Goal: Task Accomplishment & Management: Complete application form

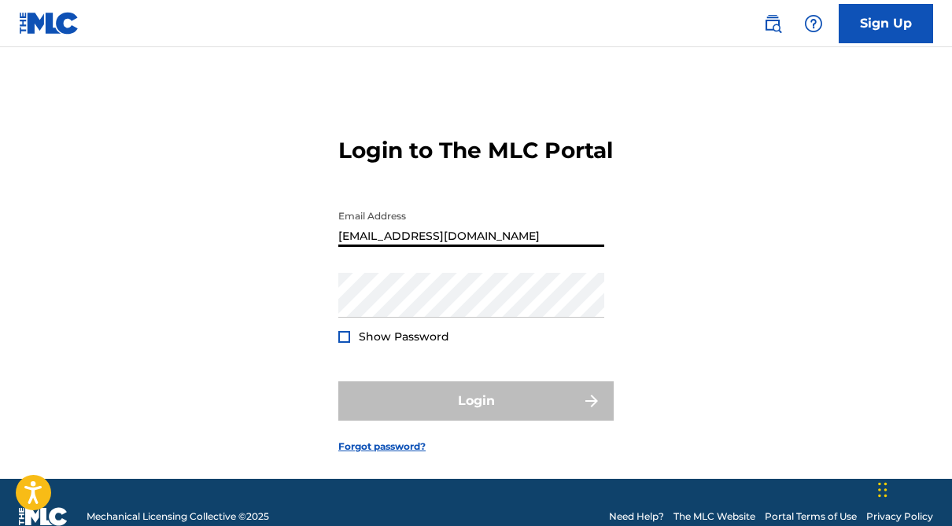
type input "[EMAIL_ADDRESS][DOMAIN_NAME]"
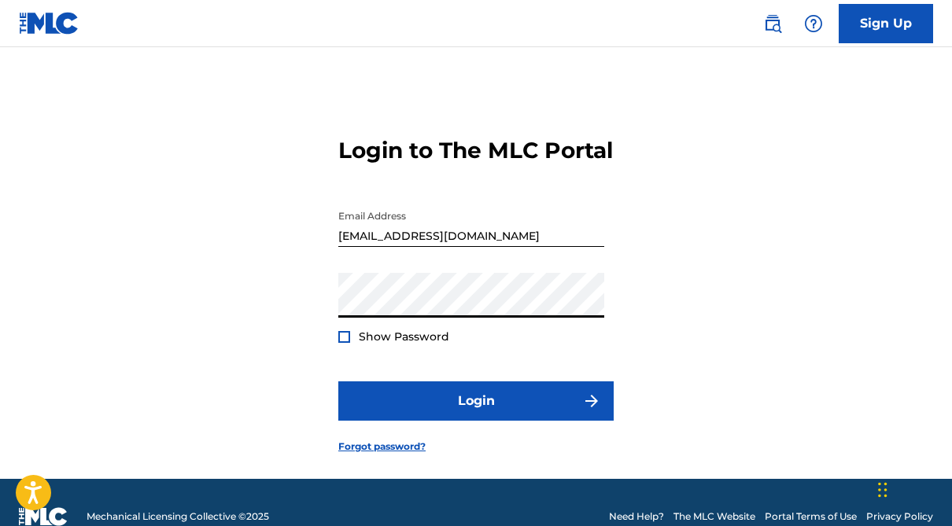
click at [476, 421] on button "Login" at bounding box center [475, 400] width 275 height 39
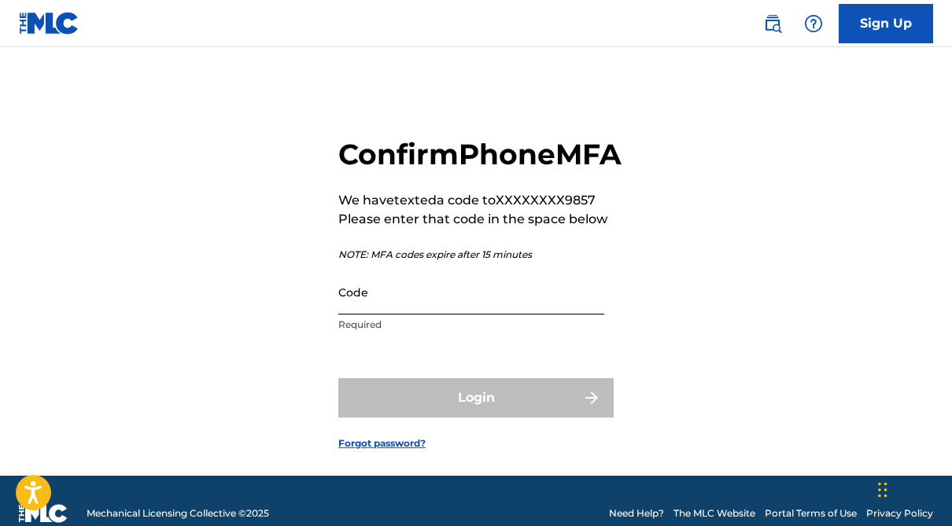
click at [468, 315] on input "Code" at bounding box center [471, 292] width 266 height 45
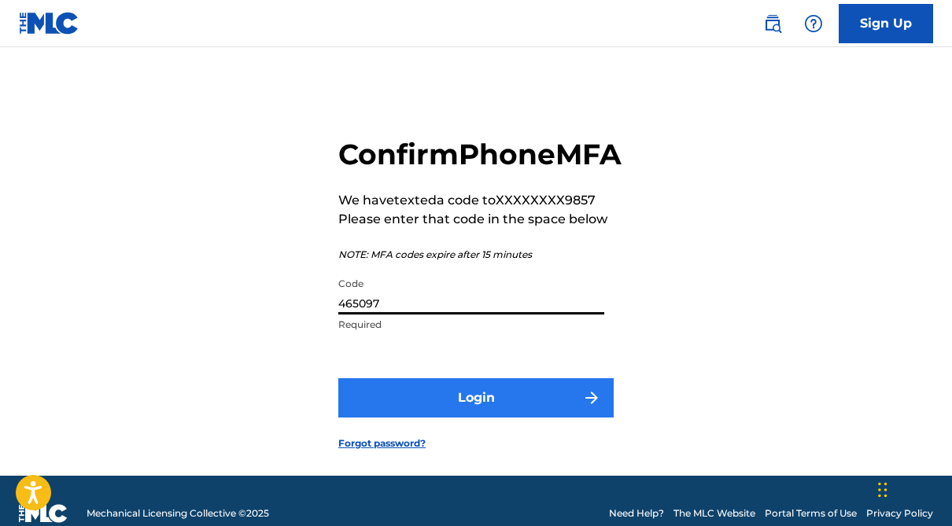
type input "465097"
click at [509, 418] on button "Login" at bounding box center [475, 397] width 275 height 39
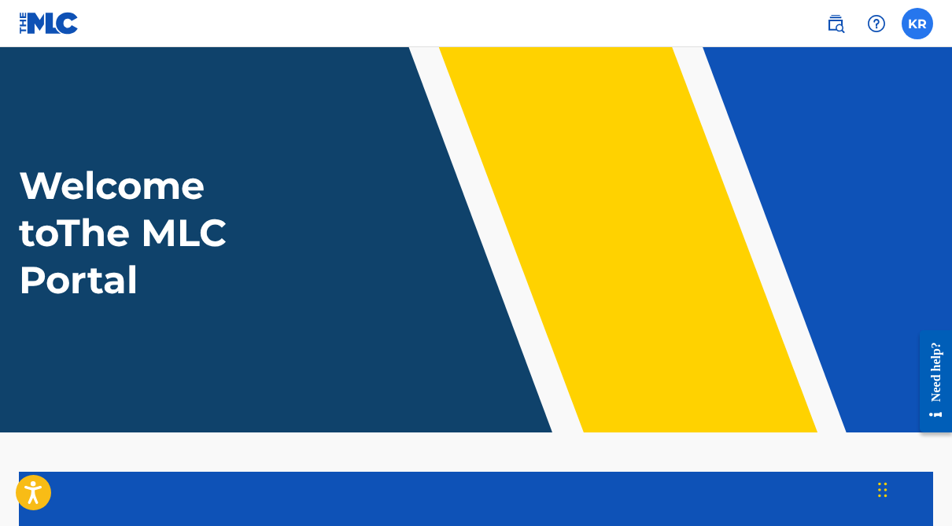
click at [918, 28] on label at bounding box center [916, 23] width 31 height 31
click at [917, 24] on input "KR [PERSON_NAME] [EMAIL_ADDRESS][DOMAIN_NAME] Profile Log out" at bounding box center [917, 24] width 0 height 0
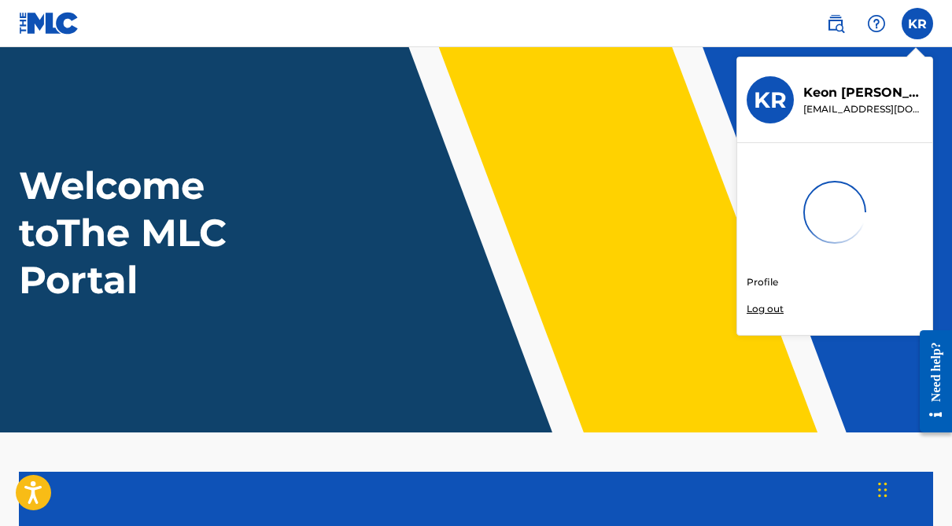
click at [344, 253] on div "Welcome to The MLC Portal" at bounding box center [476, 233] width 952 height 142
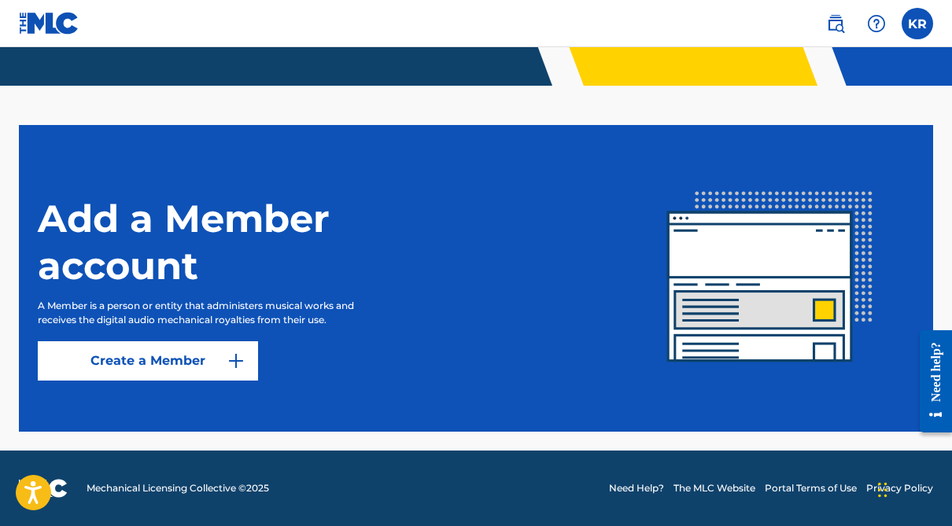
scroll to position [347, 0]
click at [224, 355] on link "Create a Member" at bounding box center [148, 360] width 220 height 39
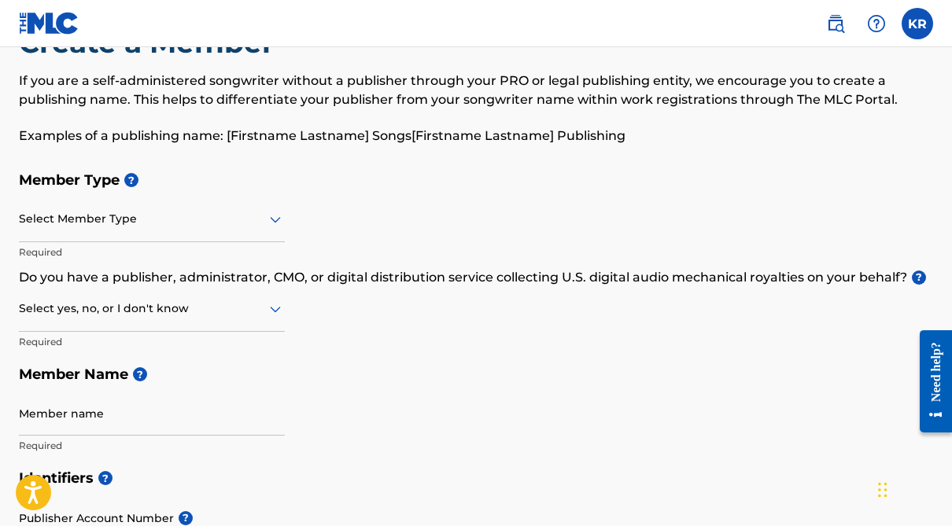
scroll to position [64, 0]
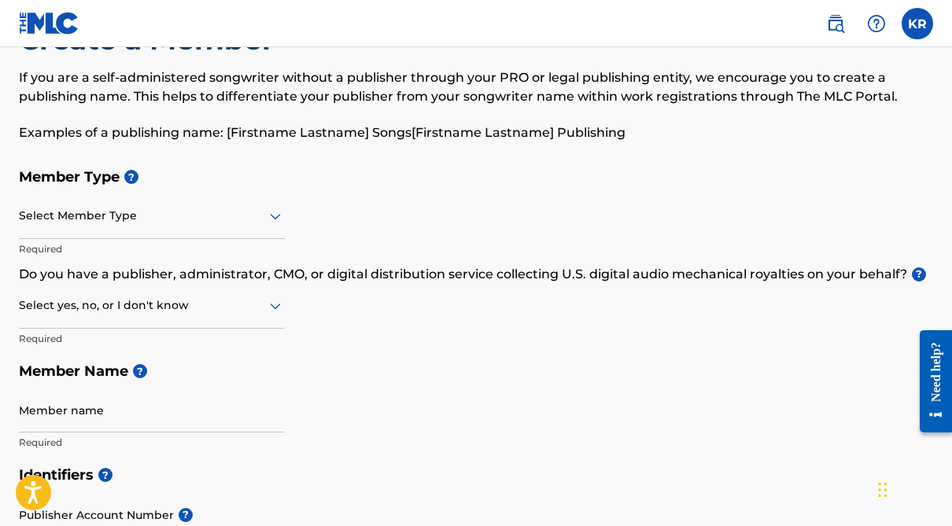
click at [267, 221] on icon at bounding box center [275, 216] width 19 height 19
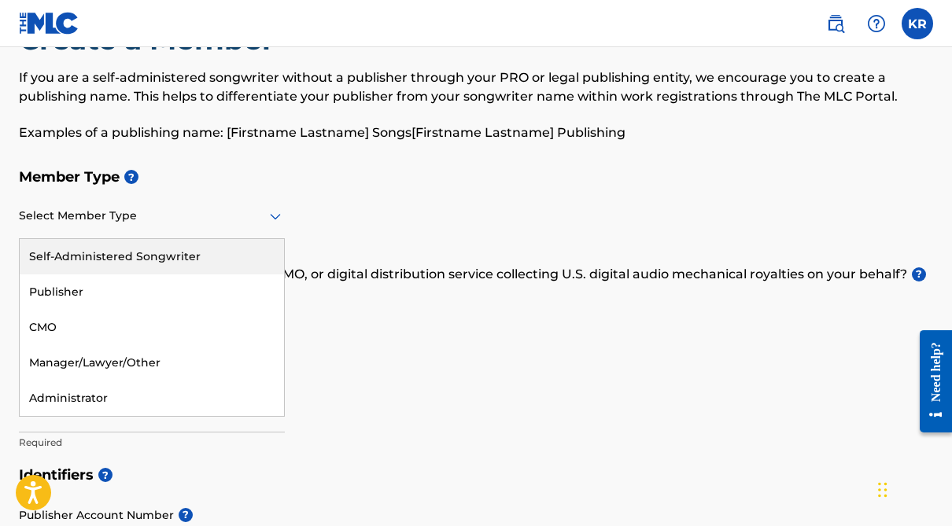
click at [312, 230] on div "Member Type ? Self-Administered Songwriter, 1 of 5. 5 results available. Use Up…" at bounding box center [476, 309] width 914 height 298
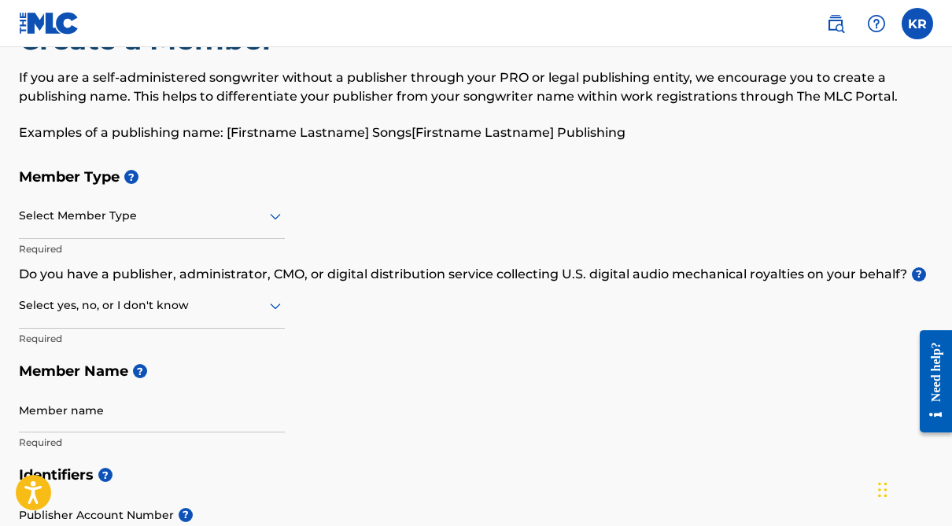
click at [241, 293] on div "Select yes, no, or I don't know" at bounding box center [152, 306] width 266 height 45
click at [331, 237] on div "Member Type ? Select Member Type Required Do you have a publisher, administrato…" at bounding box center [476, 309] width 914 height 298
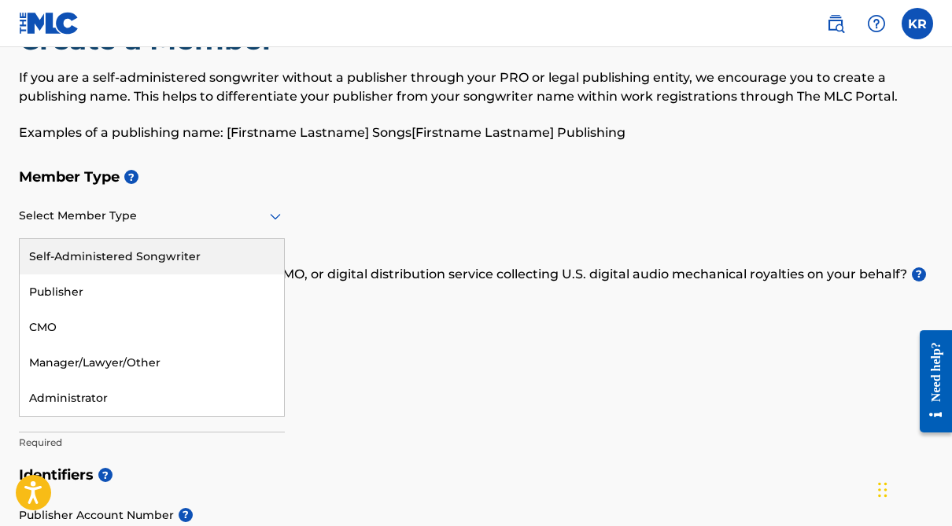
click at [250, 230] on div "Select Member Type" at bounding box center [152, 216] width 266 height 45
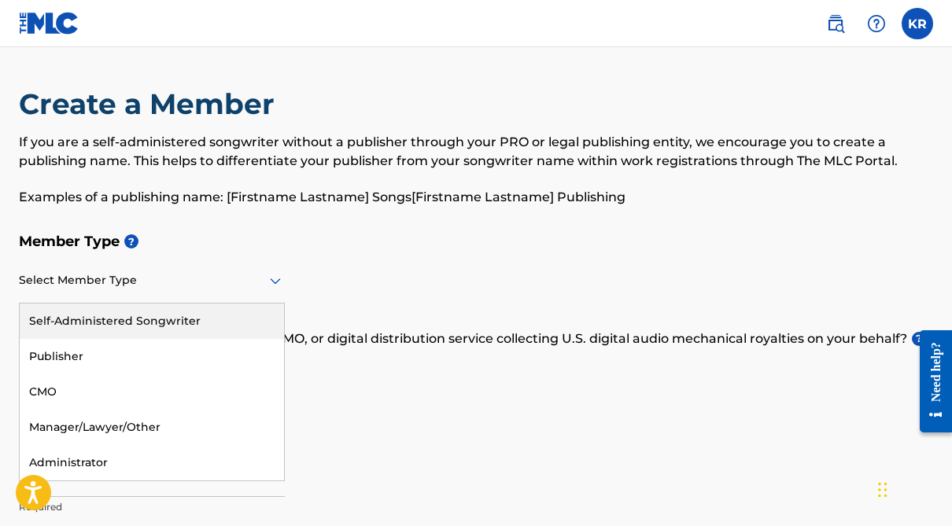
scroll to position [0, 0]
click at [195, 330] on div "Self-Administered Songwriter" at bounding box center [152, 321] width 264 height 35
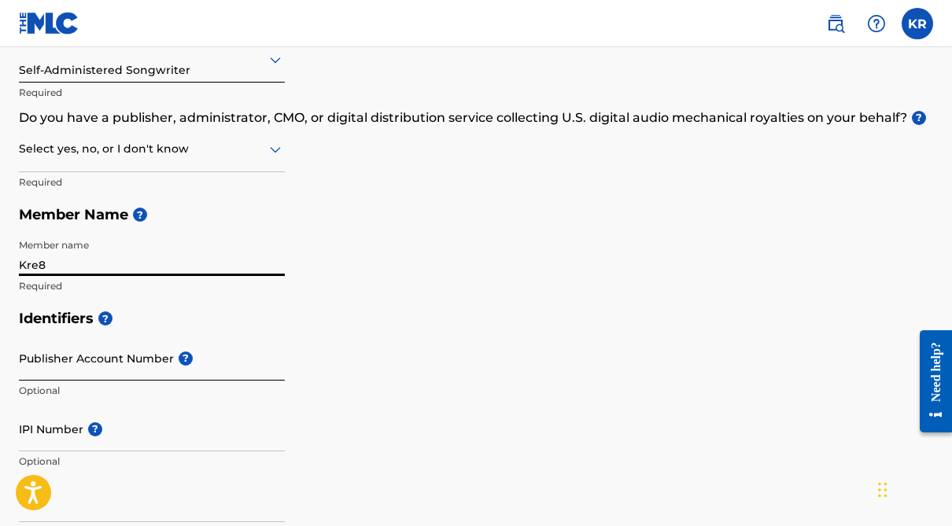
scroll to position [222, 0]
type input "Kre8"
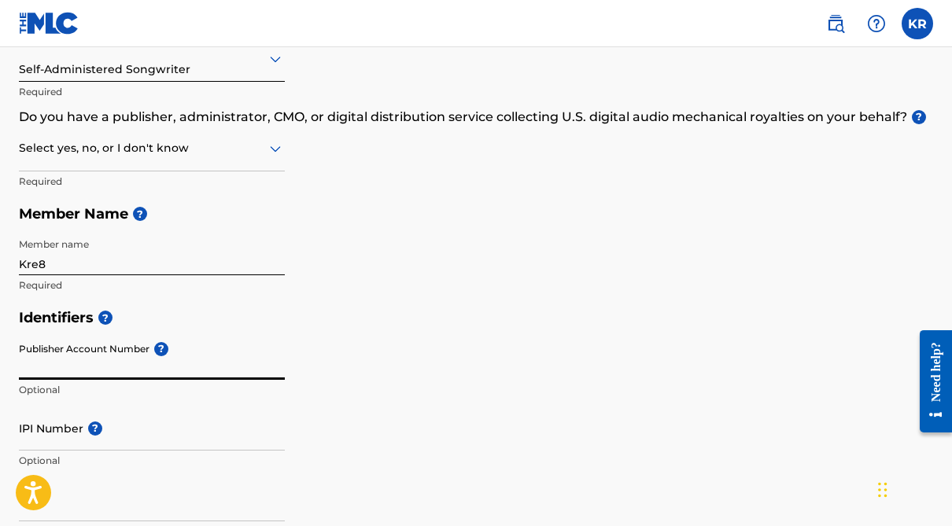
click at [133, 363] on input "Publisher Account Number ?" at bounding box center [152, 357] width 266 height 45
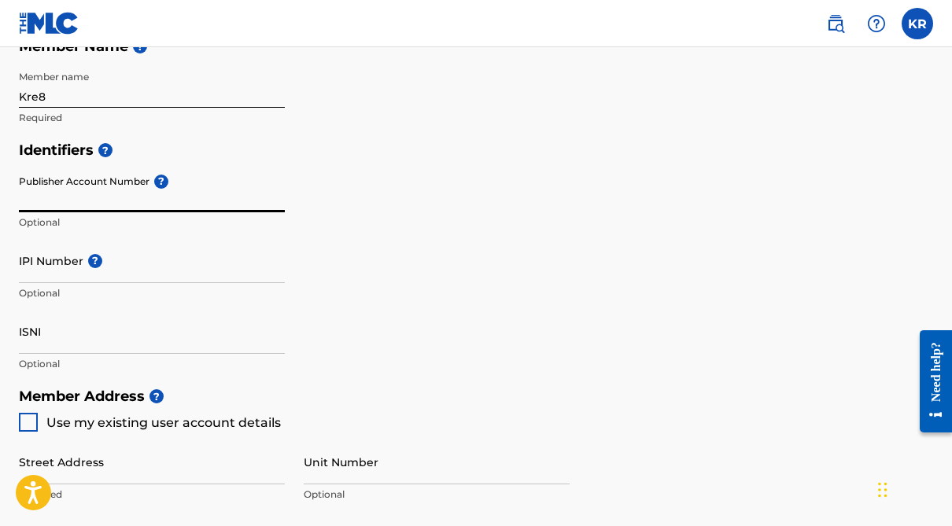
scroll to position [383, 0]
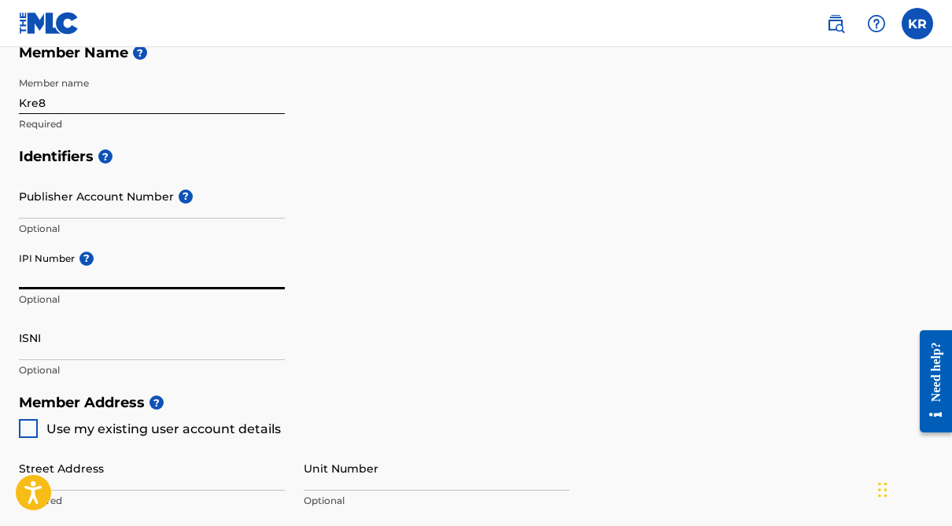
click at [71, 266] on input "IPI Number ?" at bounding box center [152, 267] width 266 height 45
paste input "#1188844601"
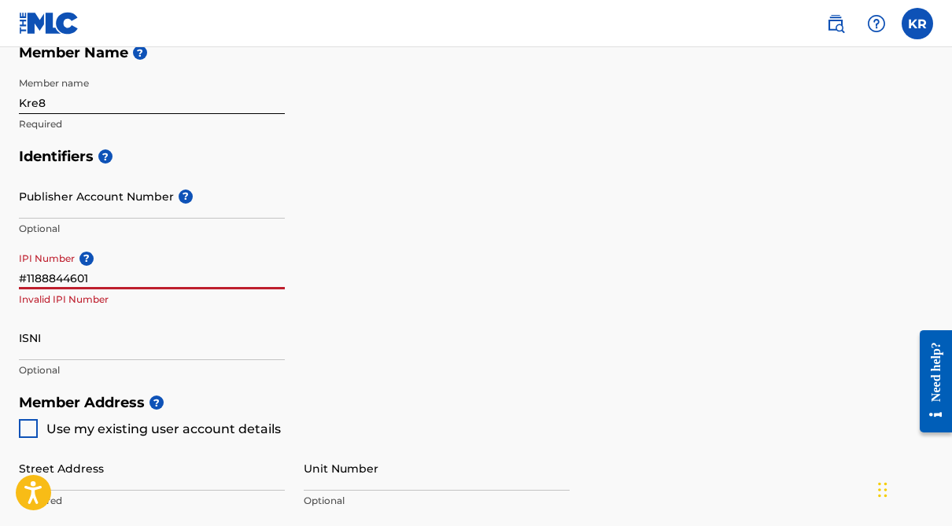
click at [232, 253] on input "#1188844601" at bounding box center [152, 267] width 266 height 45
click at [26, 280] on input "#1188844601" at bounding box center [152, 267] width 266 height 45
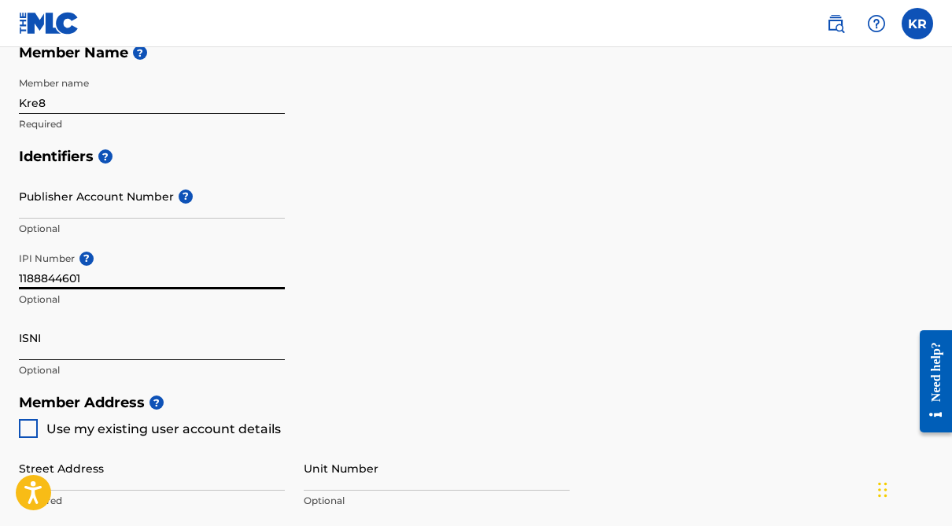
type input "1188844601"
click at [223, 331] on input "ISNI" at bounding box center [152, 337] width 266 height 45
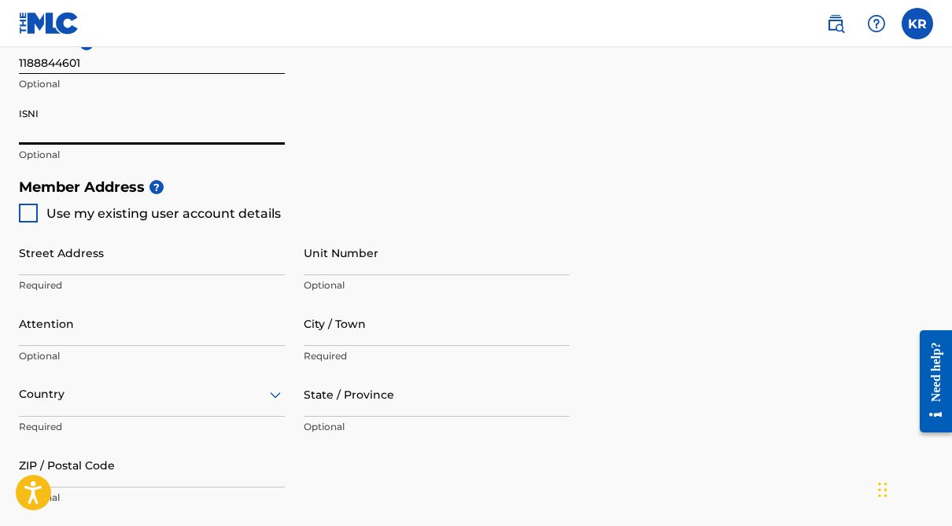
scroll to position [619, 0]
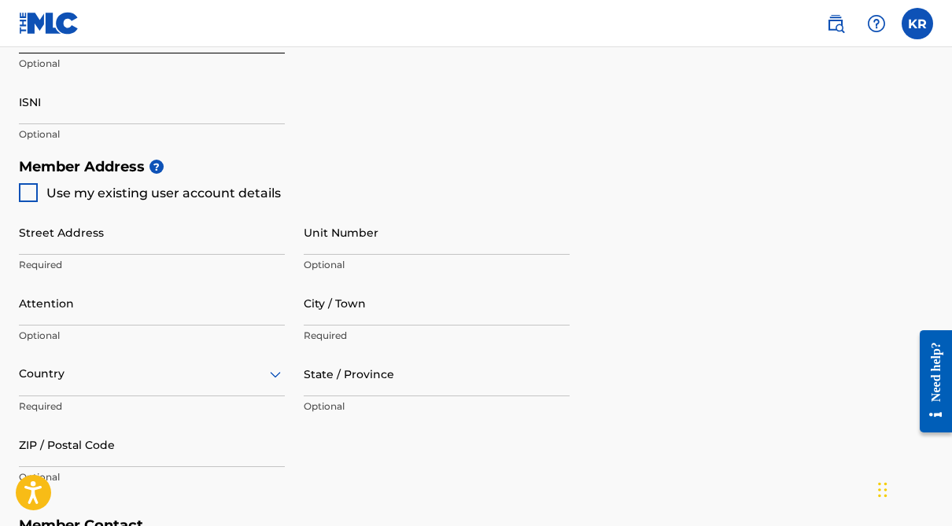
click at [22, 187] on div at bounding box center [28, 192] width 19 height 19
type input "816 [PERSON_NAME] Ct"
type input "Stone Mountain"
type input "30088"
type input "347"
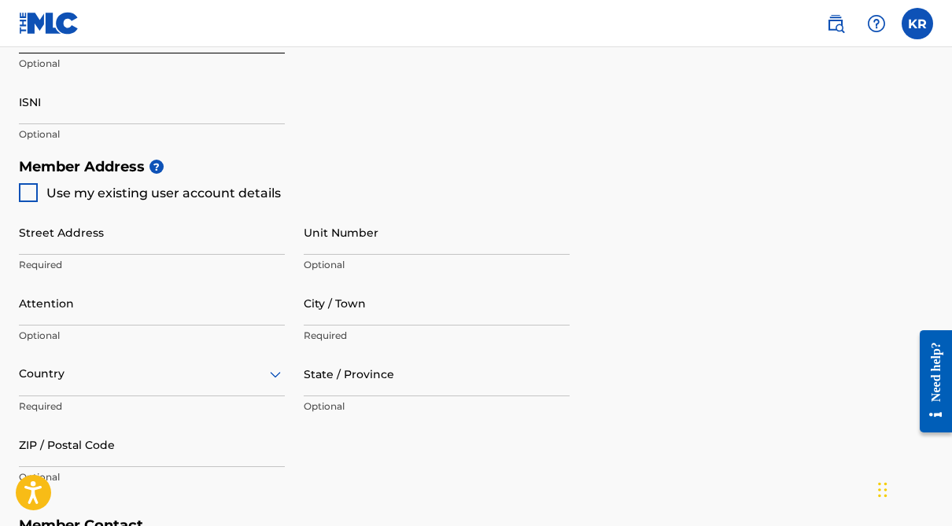
type input "2639857"
type input "[EMAIL_ADDRESS][DOMAIN_NAME]"
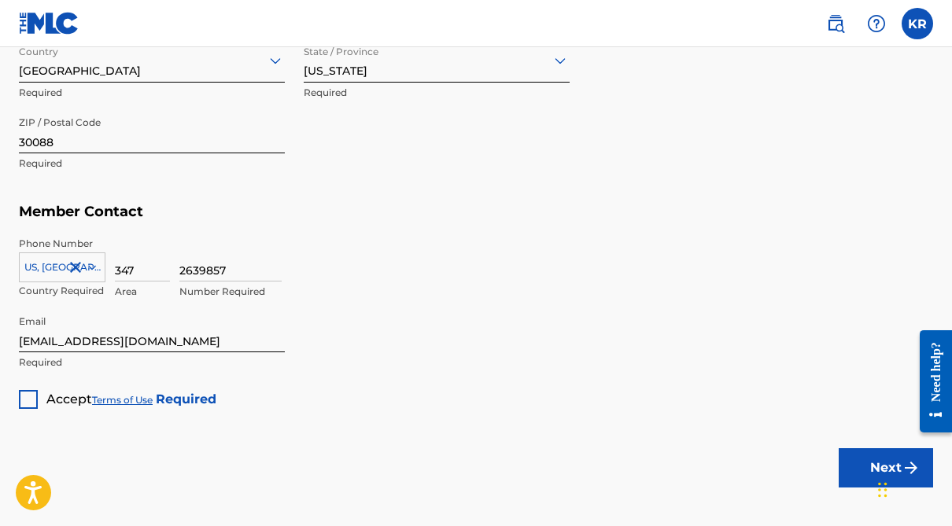
scroll to position [948, 0]
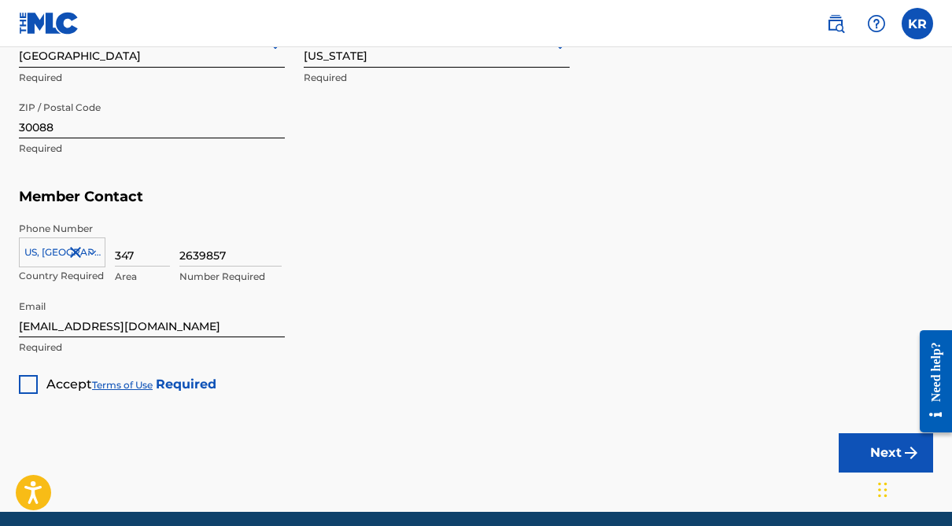
click at [30, 381] on div at bounding box center [28, 384] width 19 height 19
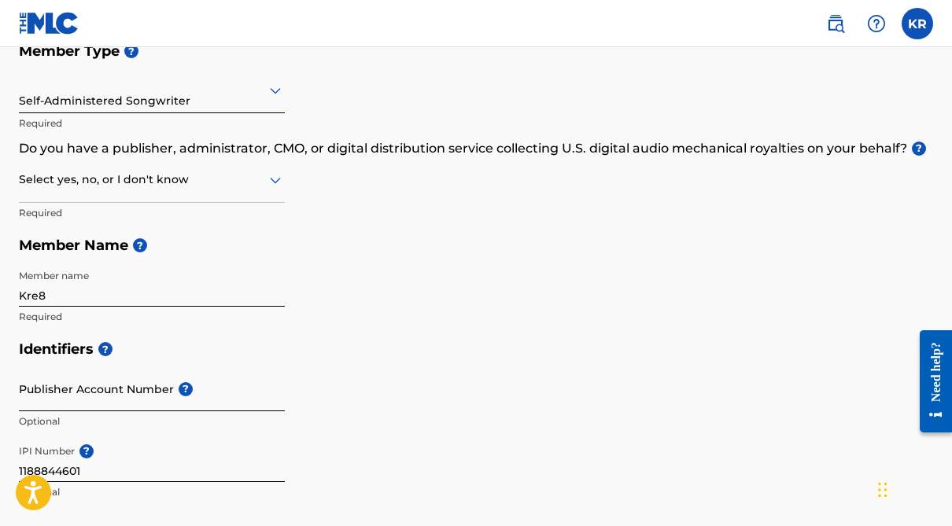
scroll to position [179, 0]
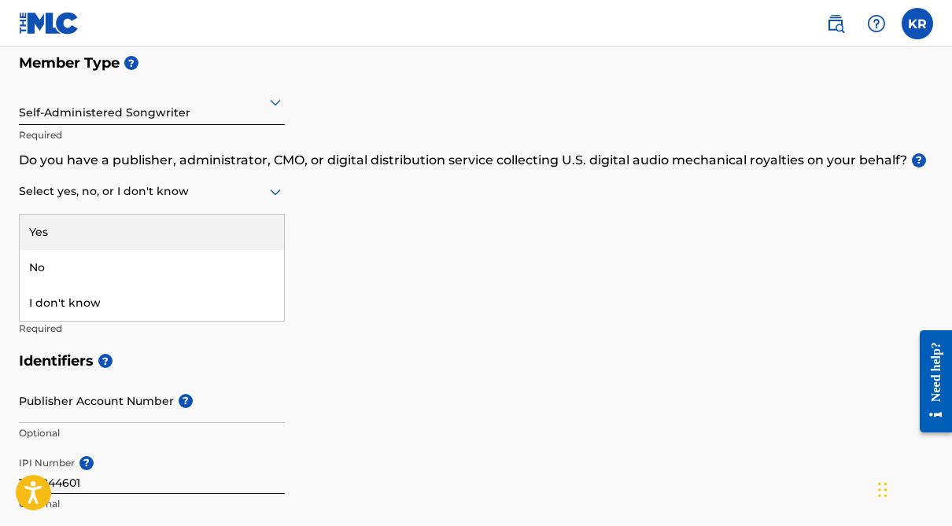
click at [194, 195] on div at bounding box center [152, 192] width 266 height 20
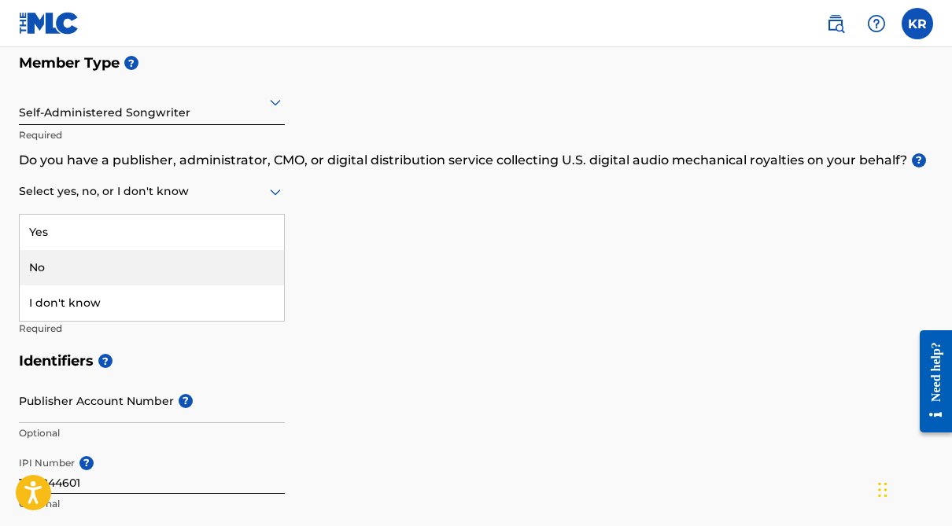
click at [169, 265] on div "No" at bounding box center [152, 267] width 264 height 35
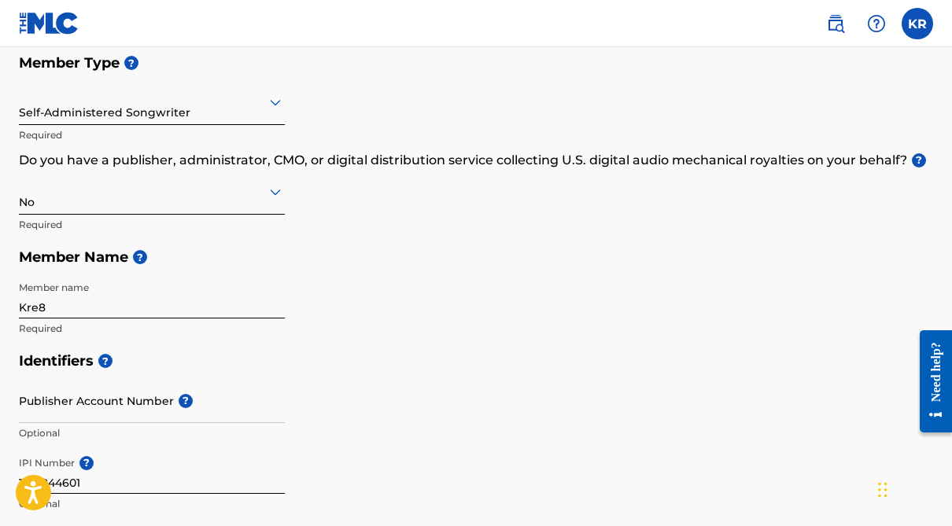
click at [233, 208] on div "No" at bounding box center [152, 191] width 266 height 39
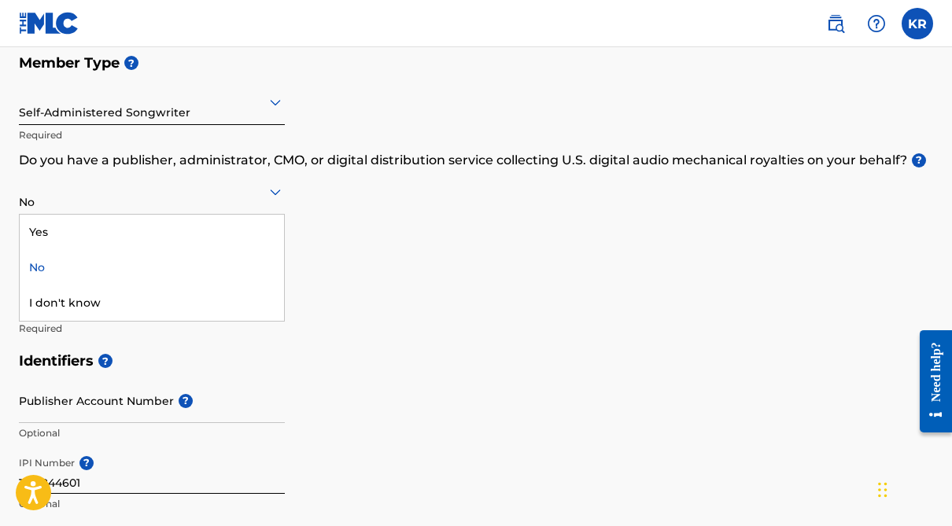
click at [289, 151] on p "Do you have a publisher, administrator, CMO, or digital distribution service co…" at bounding box center [476, 160] width 914 height 19
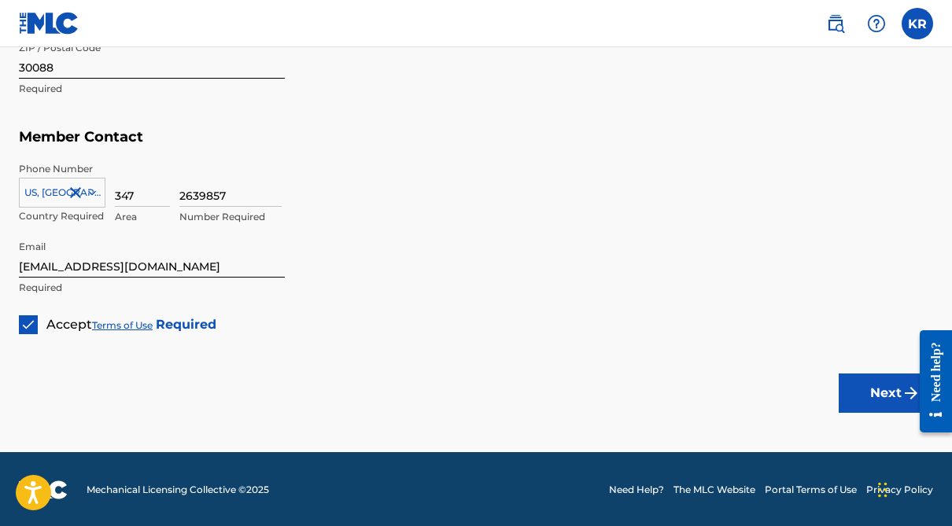
scroll to position [1007, 0]
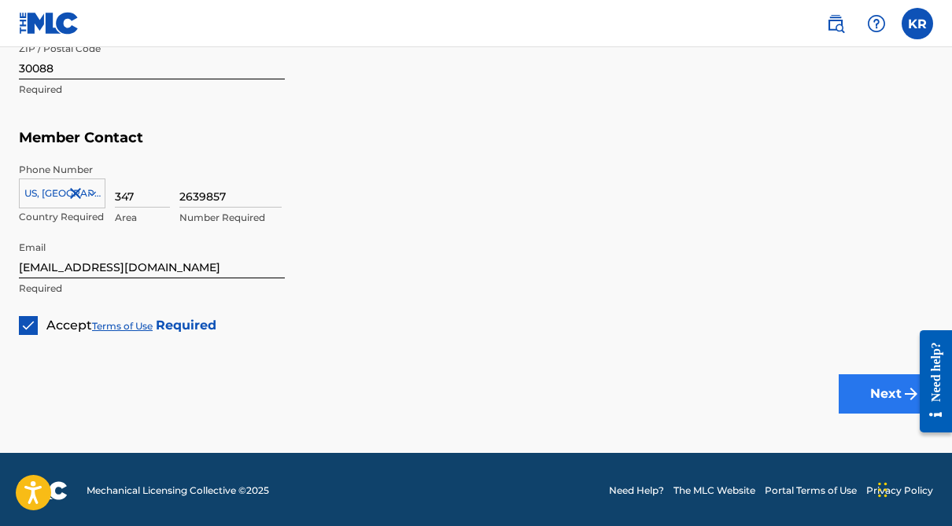
click at [849, 395] on button "Next" at bounding box center [885, 393] width 94 height 39
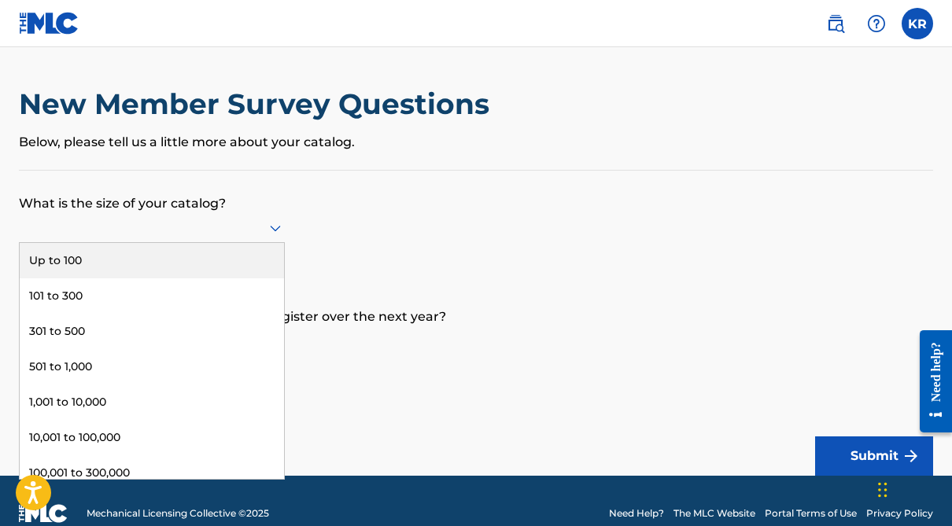
click at [248, 243] on div at bounding box center [152, 228] width 266 height 30
click at [236, 271] on div "Up to 100" at bounding box center [152, 260] width 264 height 35
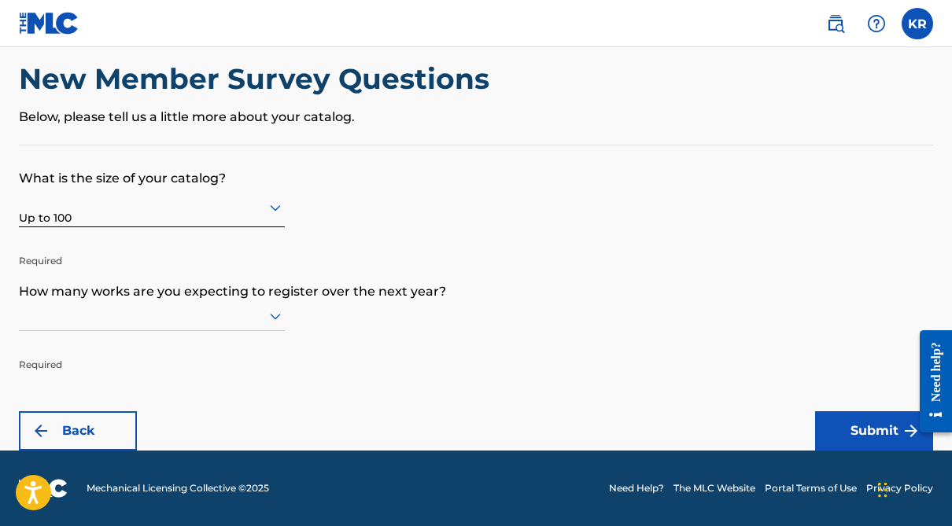
scroll to position [25, 0]
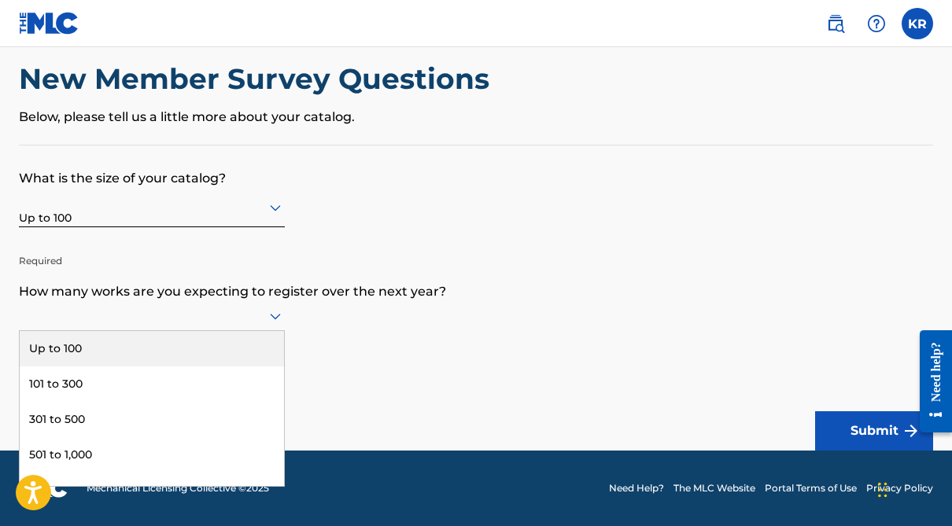
click at [202, 326] on div at bounding box center [152, 316] width 266 height 20
click at [210, 362] on div "Up to 100" at bounding box center [152, 348] width 264 height 35
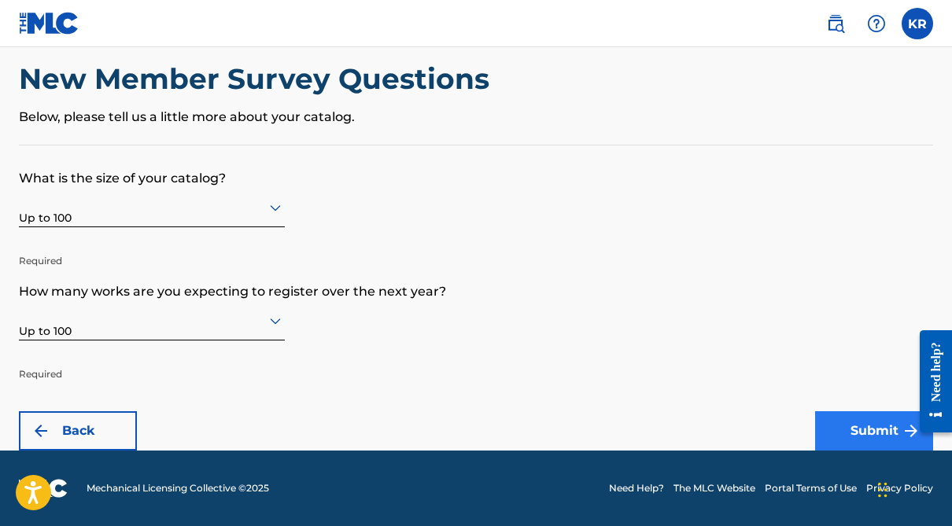
click at [896, 423] on button "Submit" at bounding box center [874, 430] width 118 height 39
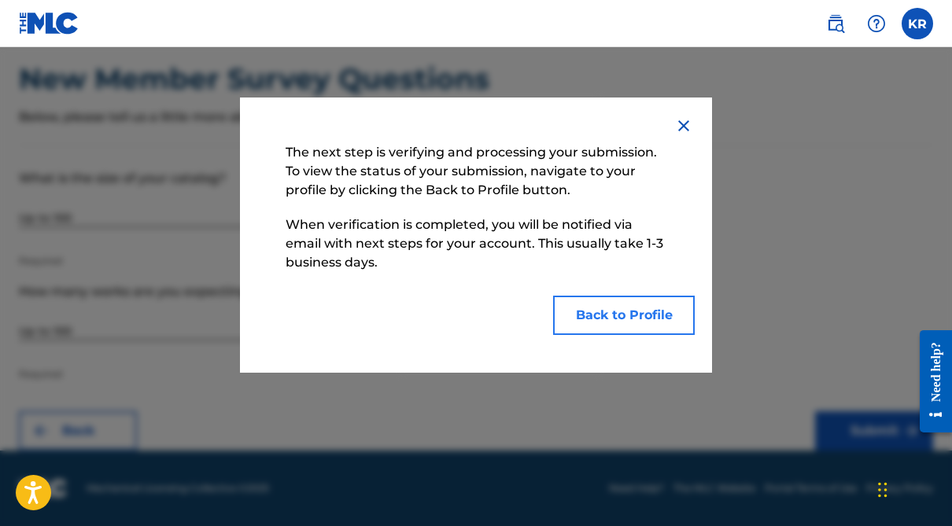
click at [670, 320] on button "Back to Profile" at bounding box center [624, 315] width 142 height 39
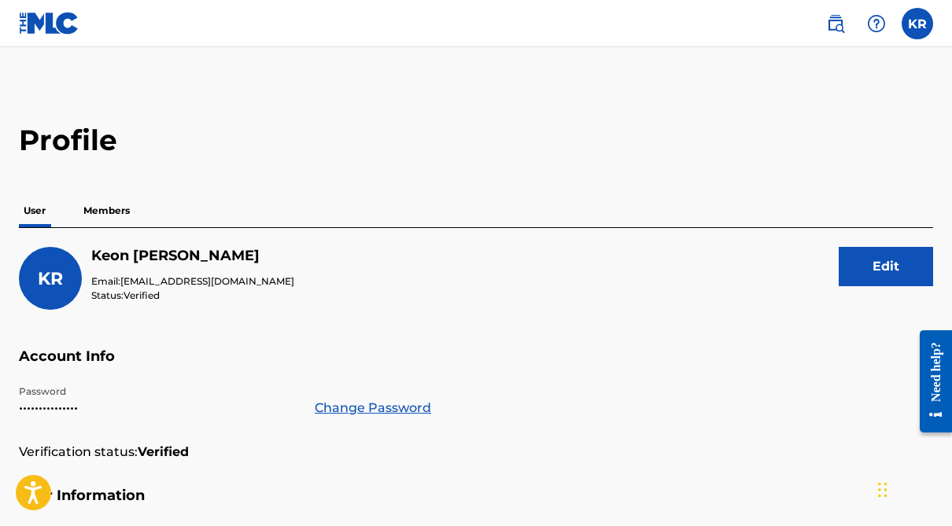
click at [101, 212] on p "Members" at bounding box center [107, 210] width 56 height 33
